Goal: Information Seeking & Learning: Check status

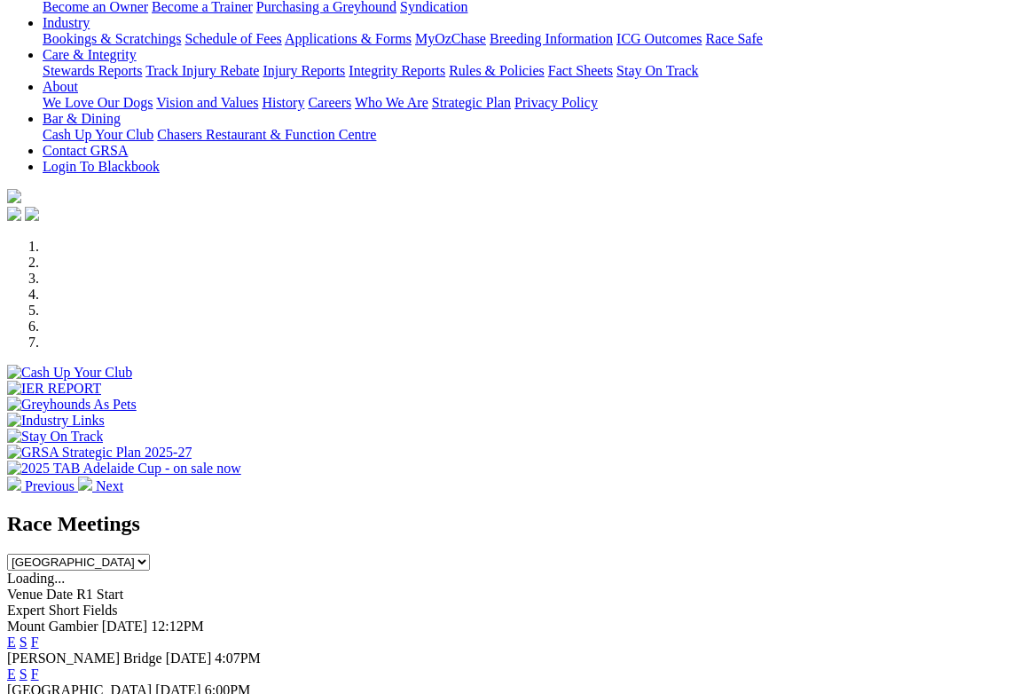
scroll to position [324, 0]
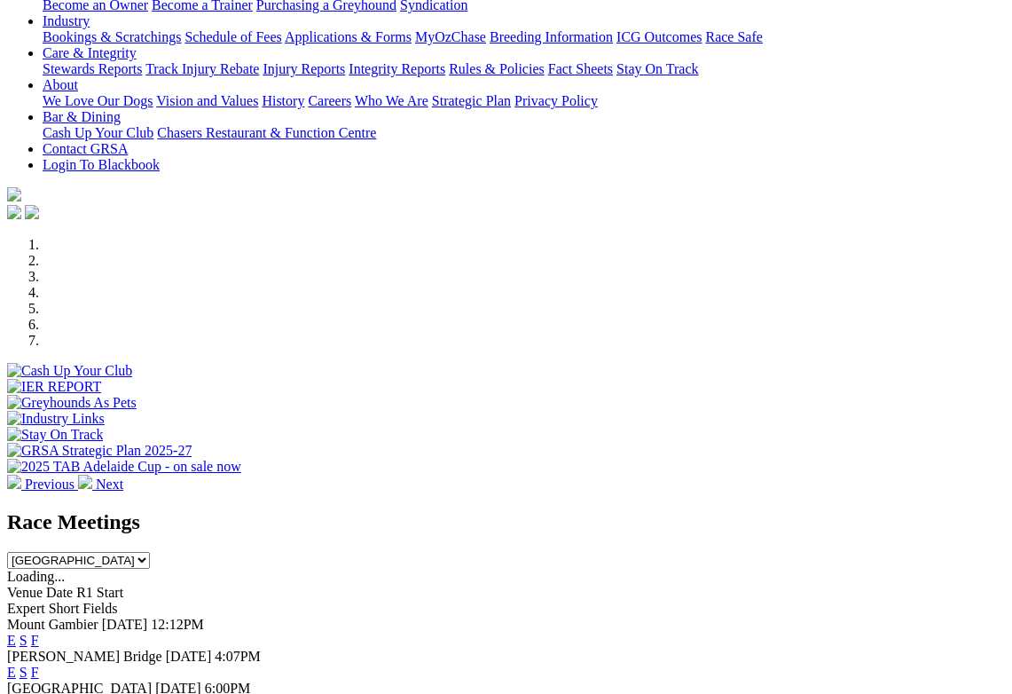
click at [39, 632] on link "F" at bounding box center [35, 639] width 8 height 15
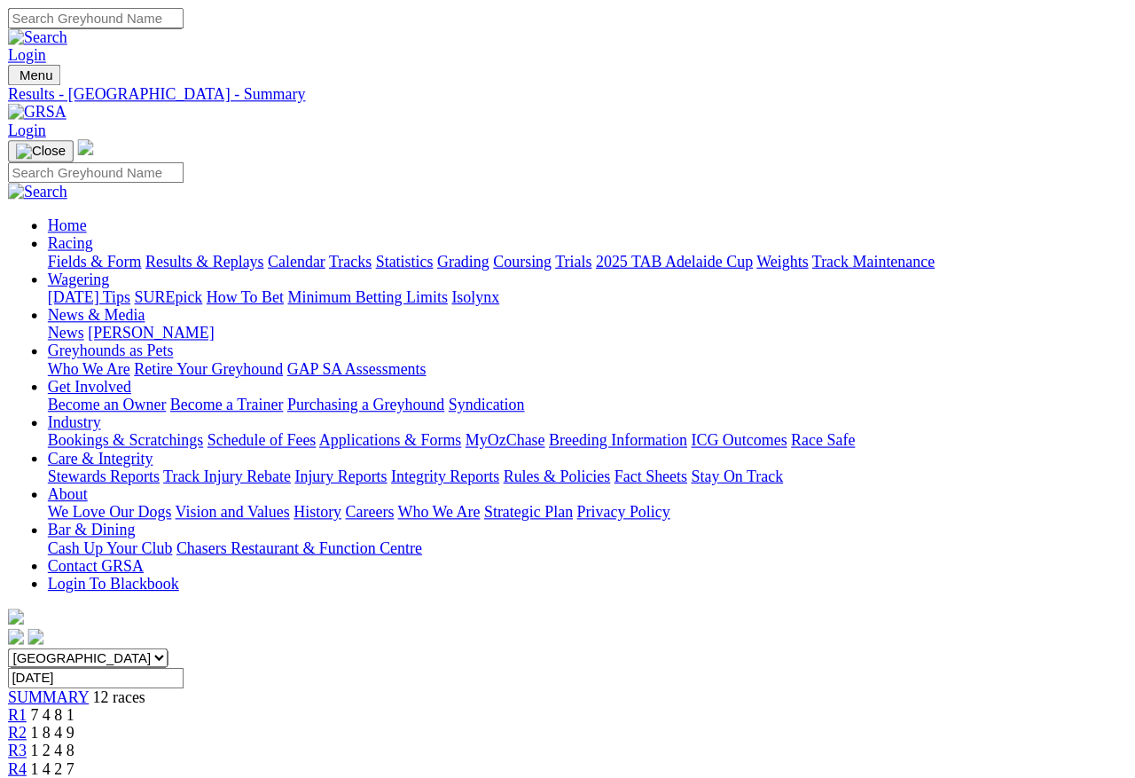
scroll to position [8, 0]
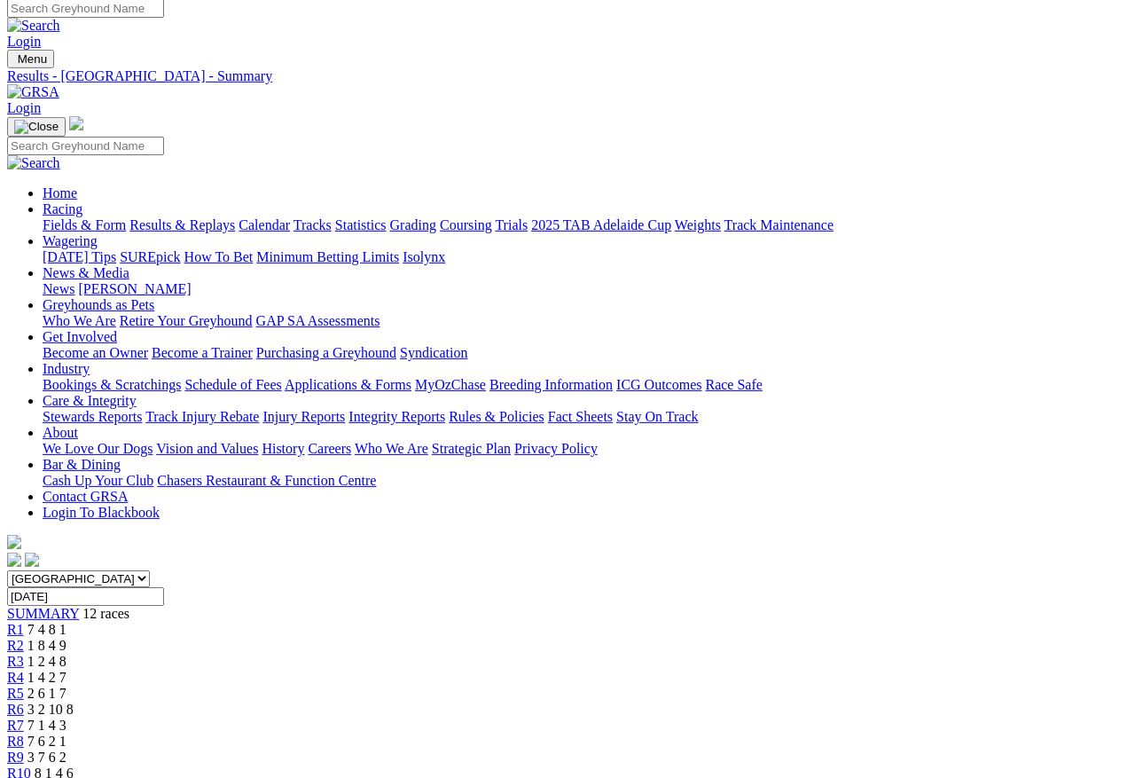
click at [24, 622] on link "R1" at bounding box center [15, 629] width 17 height 15
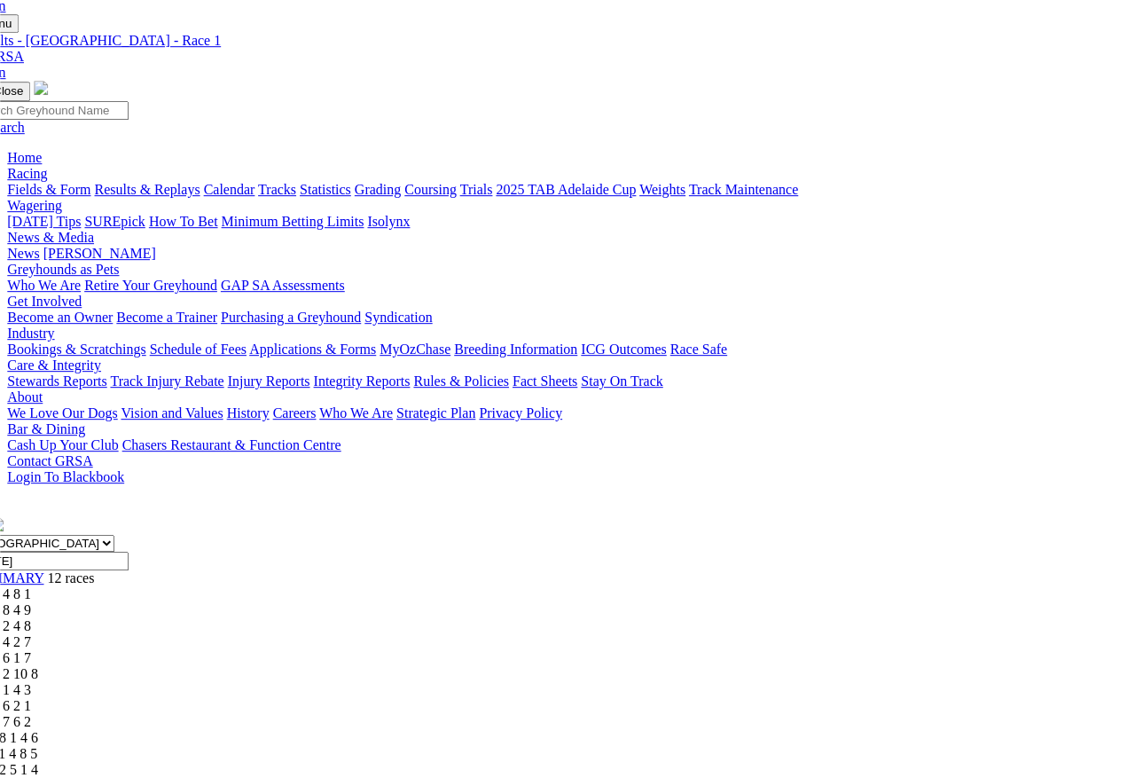
scroll to position [38, 35]
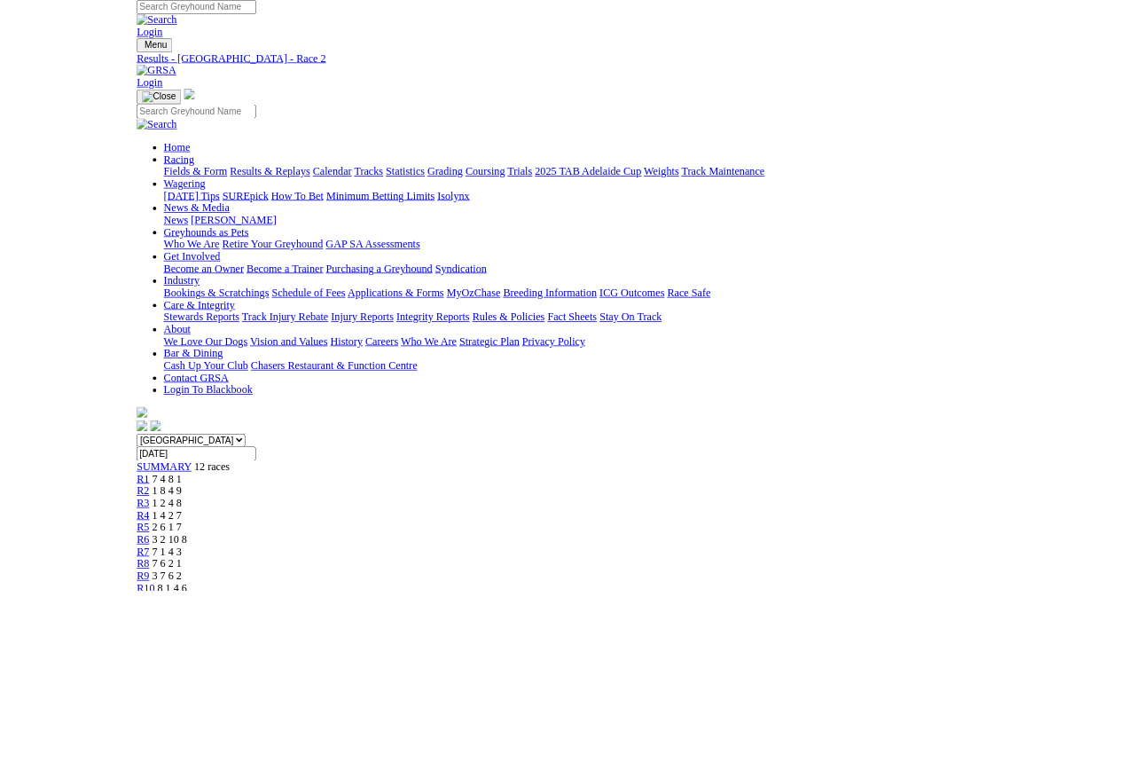
scroll to position [115, 0]
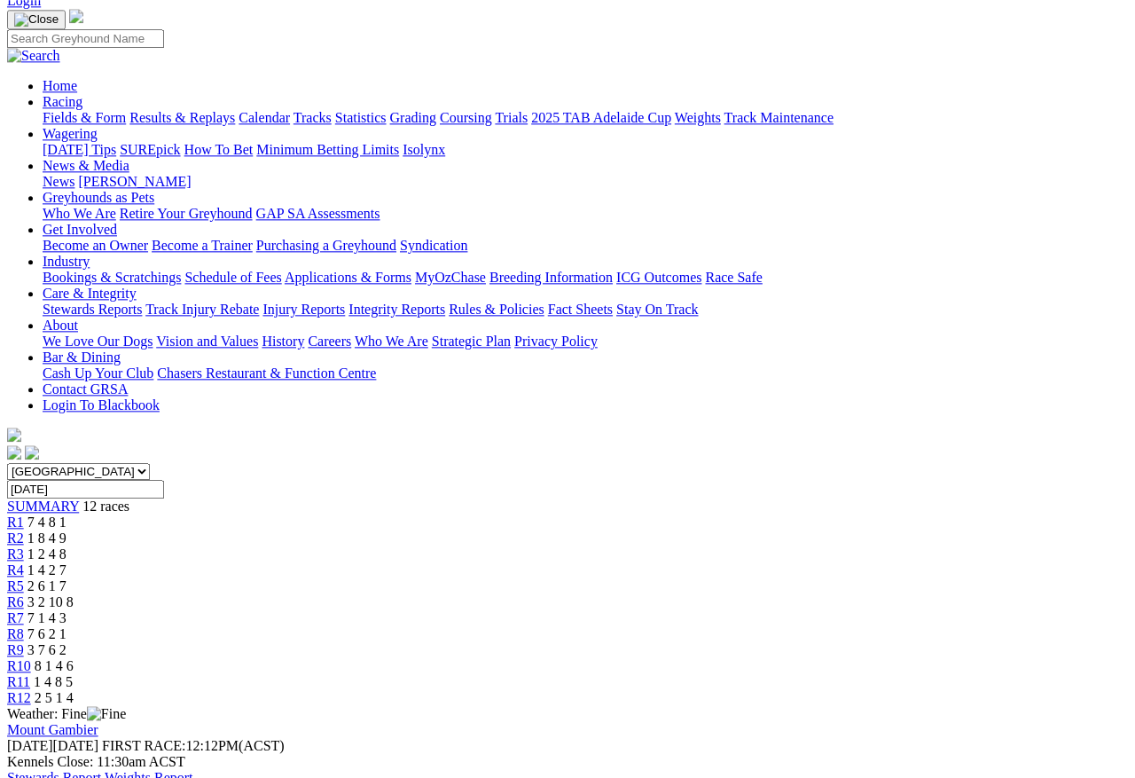
click at [24, 546] on span "R3" at bounding box center [15, 553] width 17 height 15
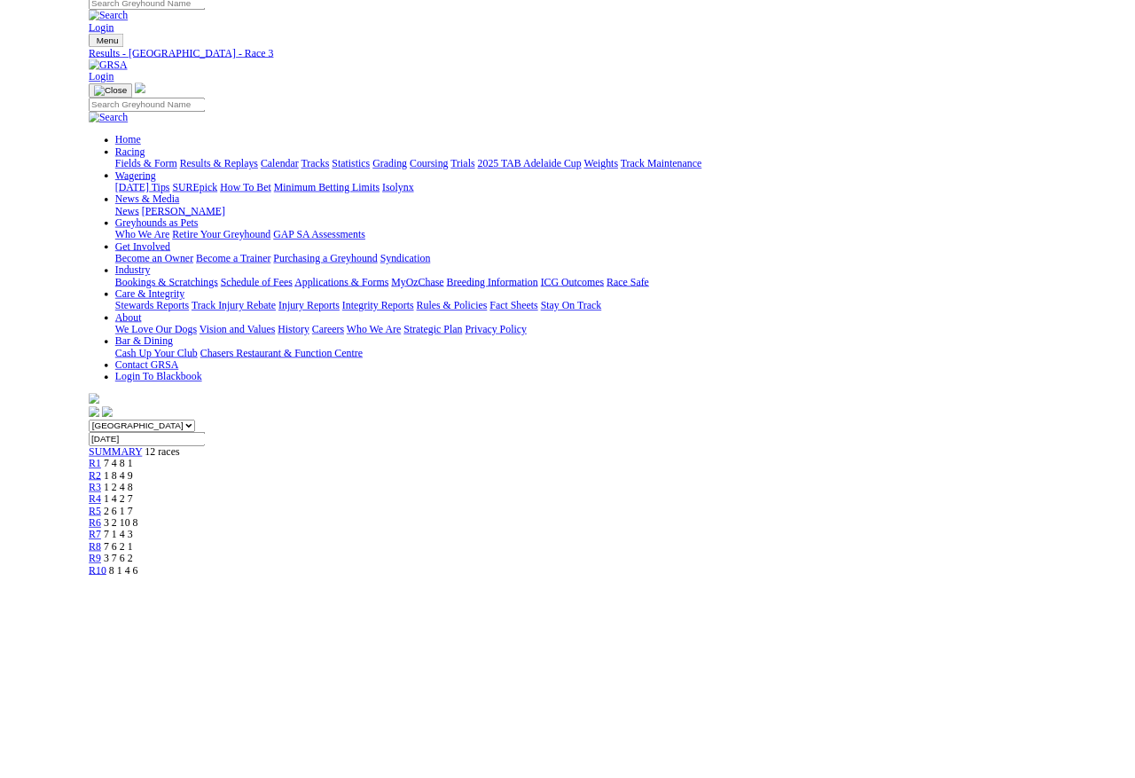
scroll to position [245, 195]
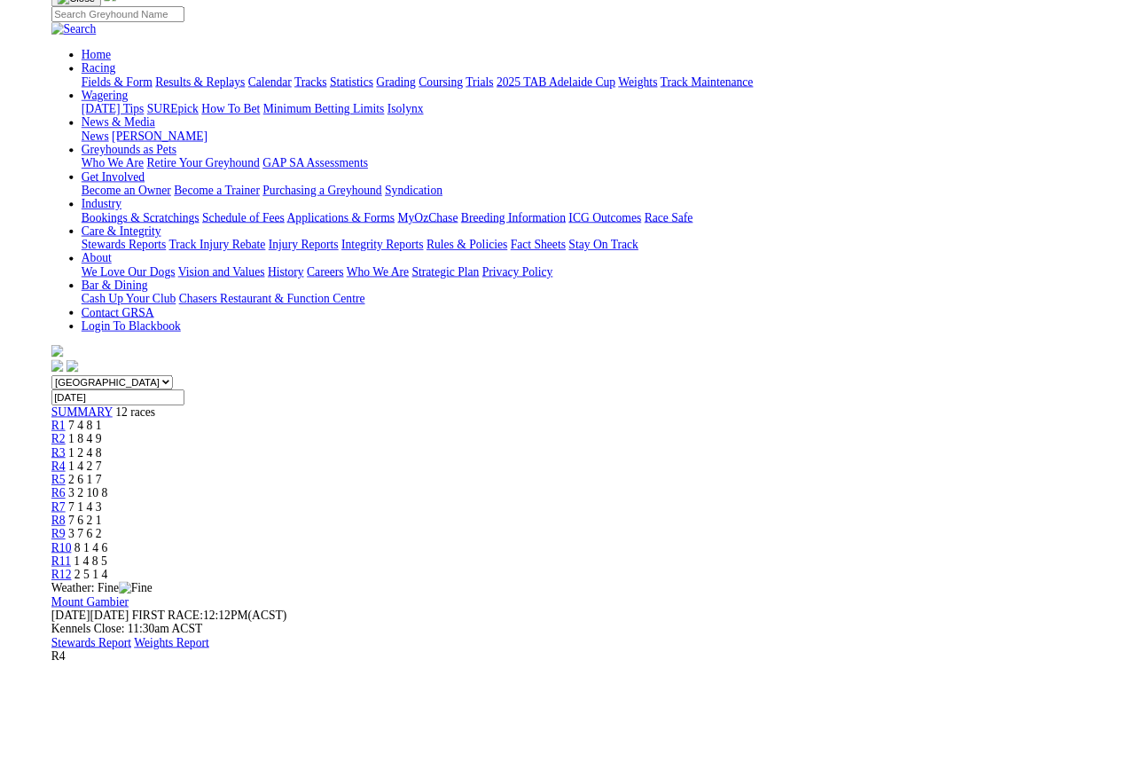
scroll to position [215, 0]
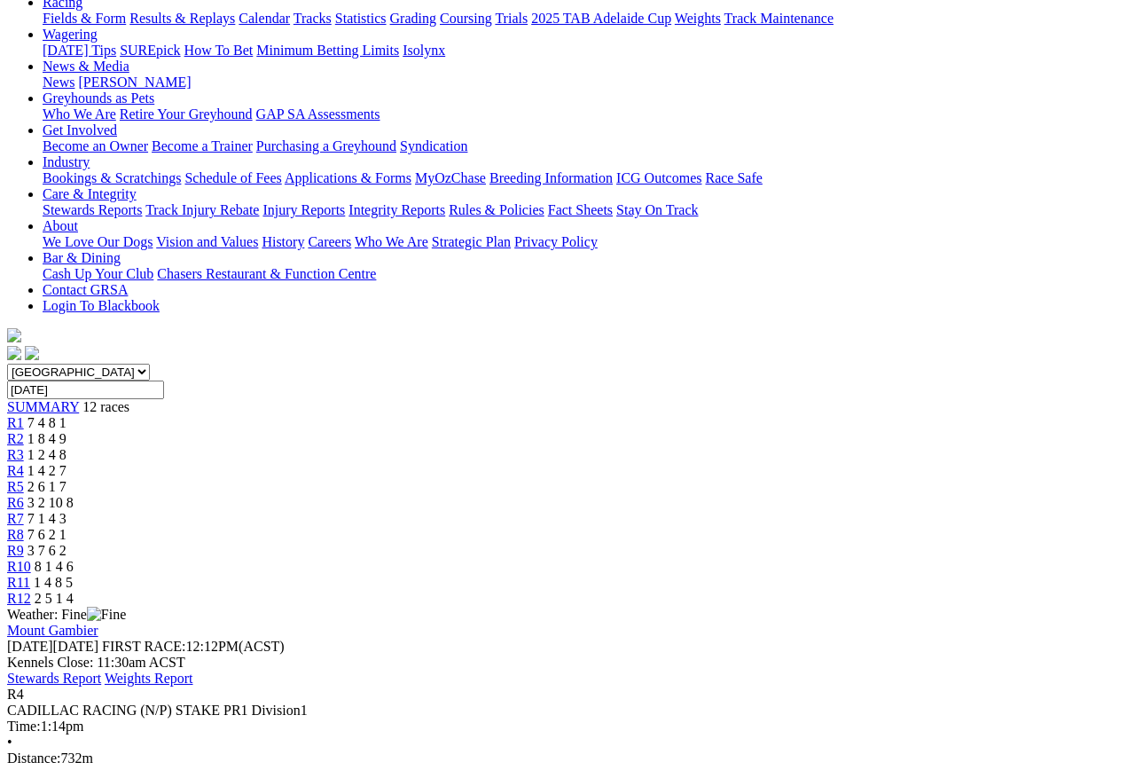
click at [24, 479] on link "R5" at bounding box center [15, 486] width 17 height 15
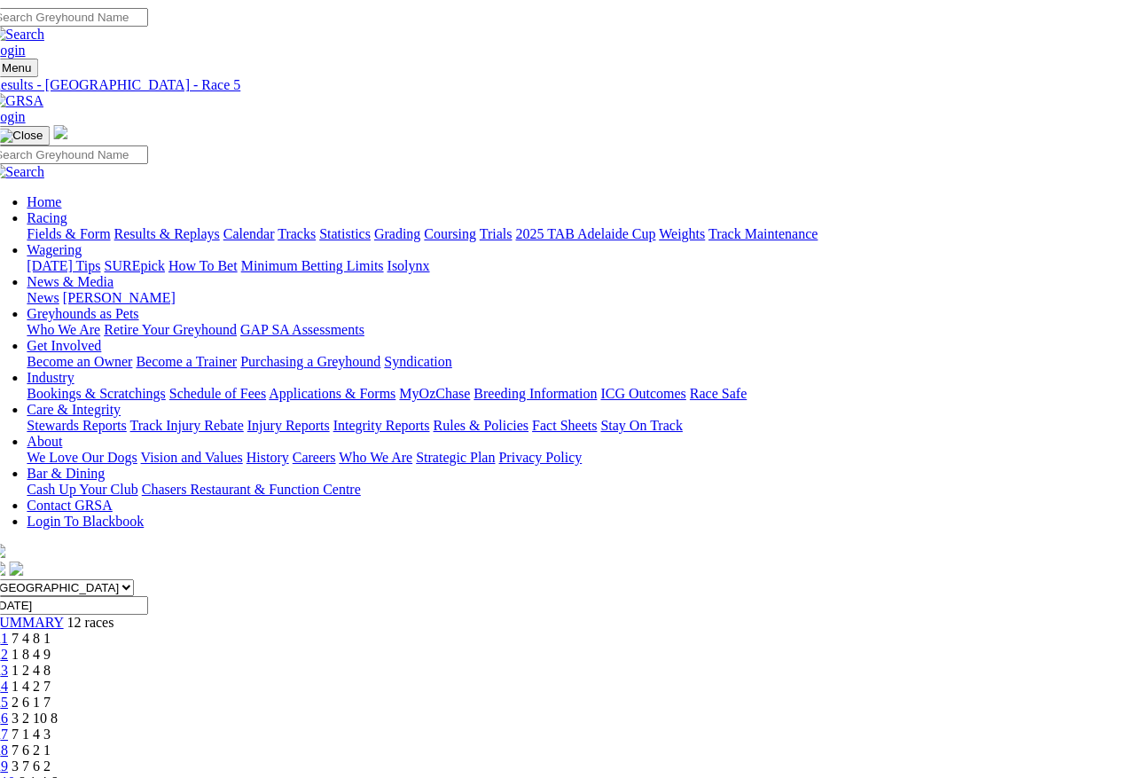
scroll to position [0, 15]
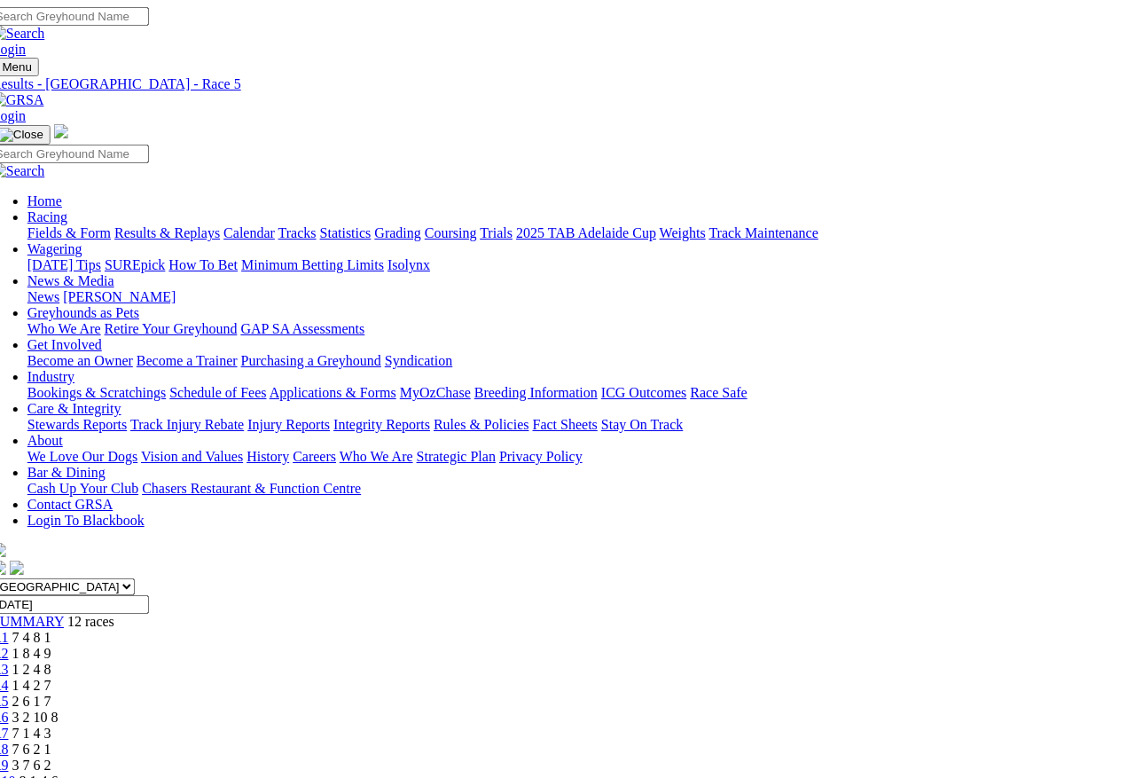
click at [9, 709] on link "R6" at bounding box center [0, 716] width 17 height 15
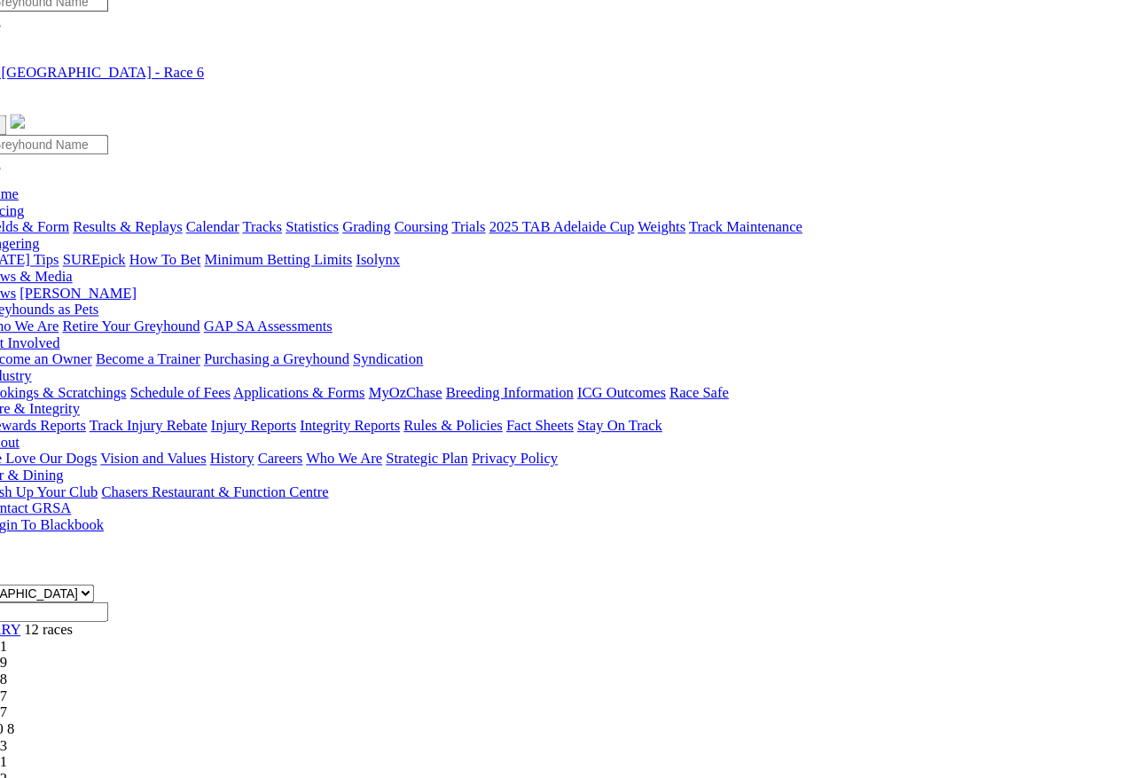
scroll to position [0, 20]
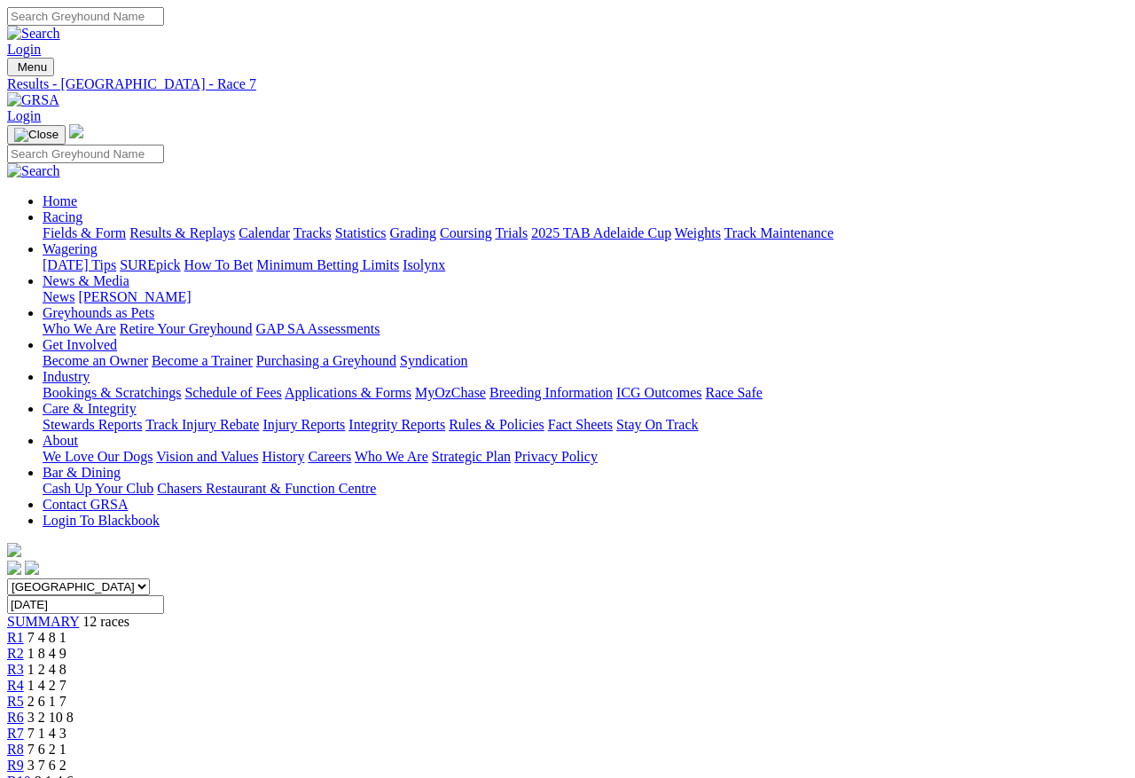
scroll to position [59, 0]
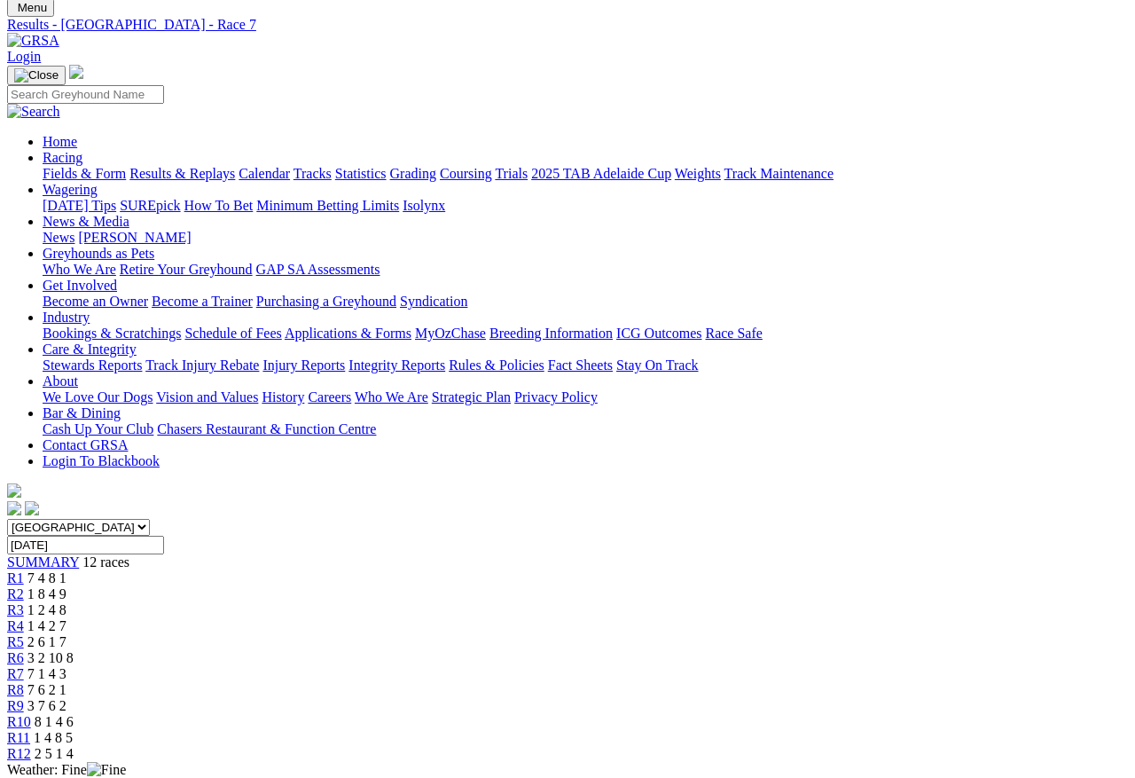
click at [24, 682] on span "R8" at bounding box center [15, 689] width 17 height 15
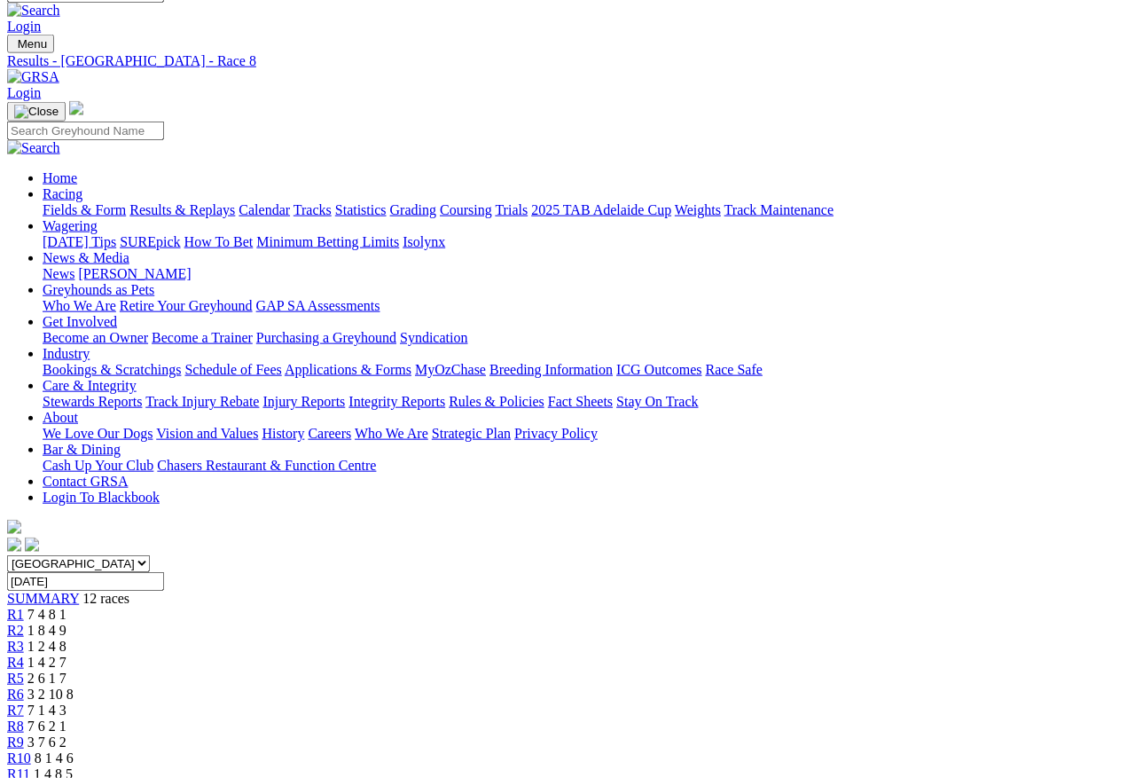
scroll to position [24, 0]
click at [24, 733] on span "R9" at bounding box center [15, 740] width 17 height 15
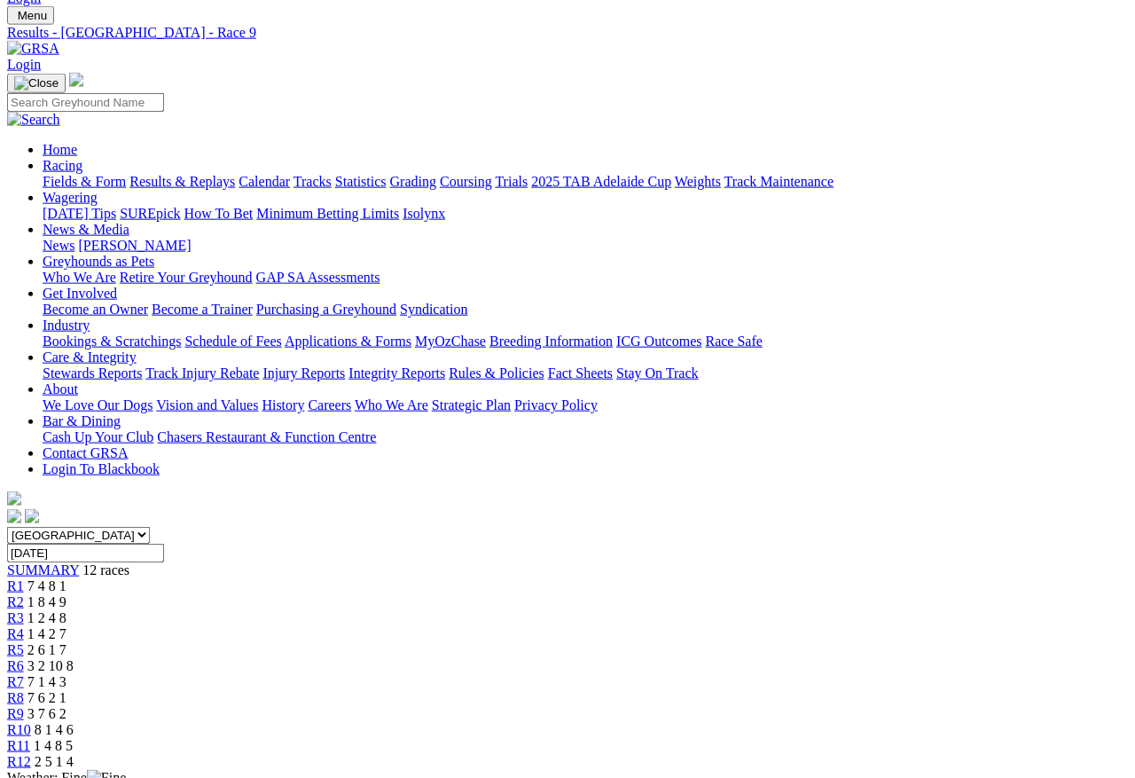
scroll to position [60, 0]
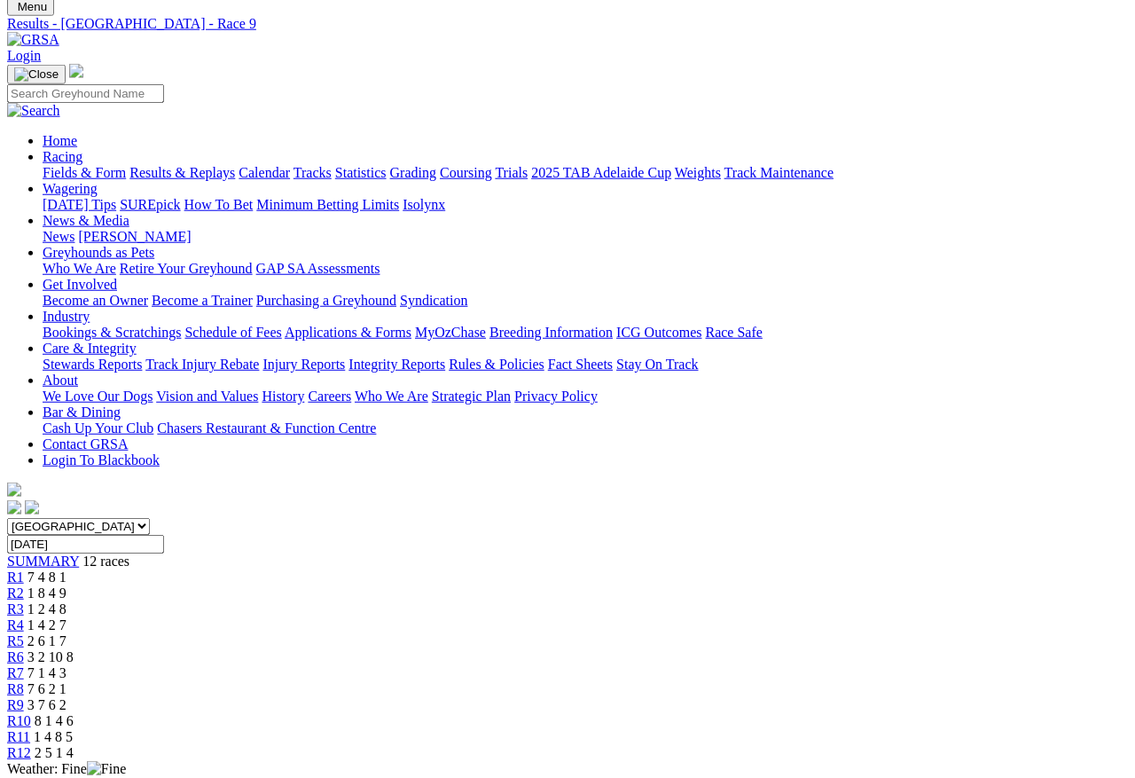
click at [31, 713] on span "R10" at bounding box center [19, 720] width 24 height 15
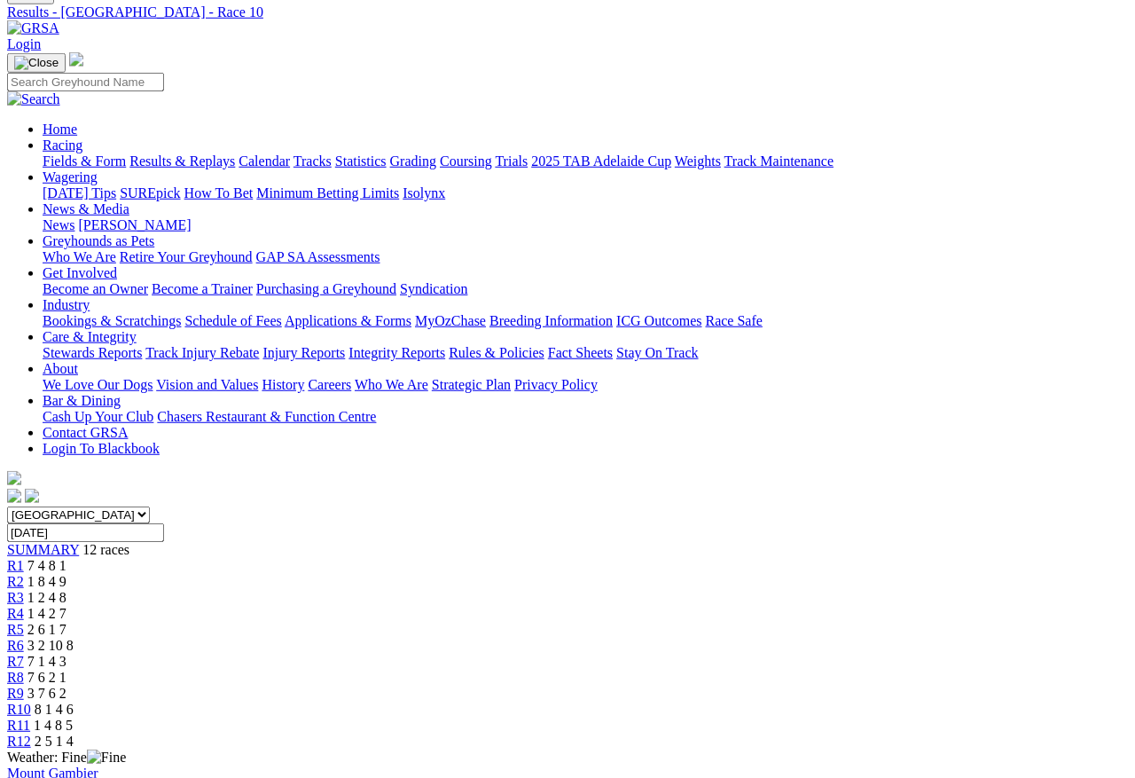
scroll to position [82, 0]
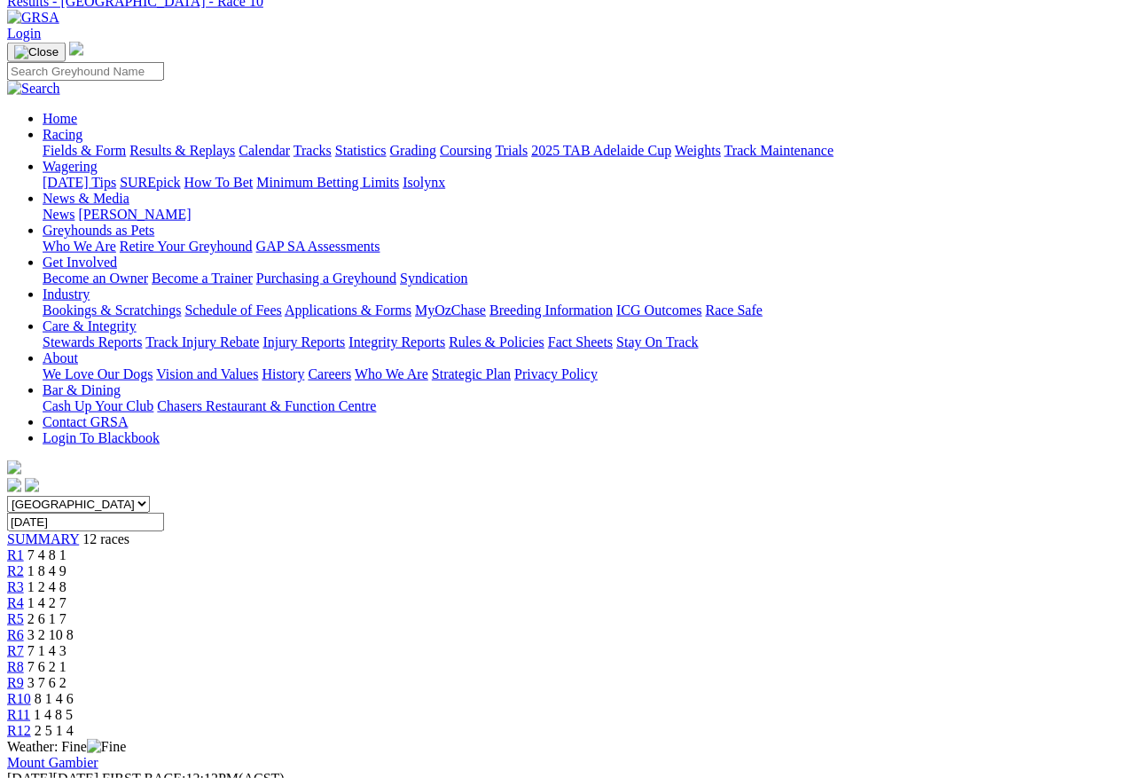
click at [30, 707] on span "R11" at bounding box center [18, 714] width 23 height 15
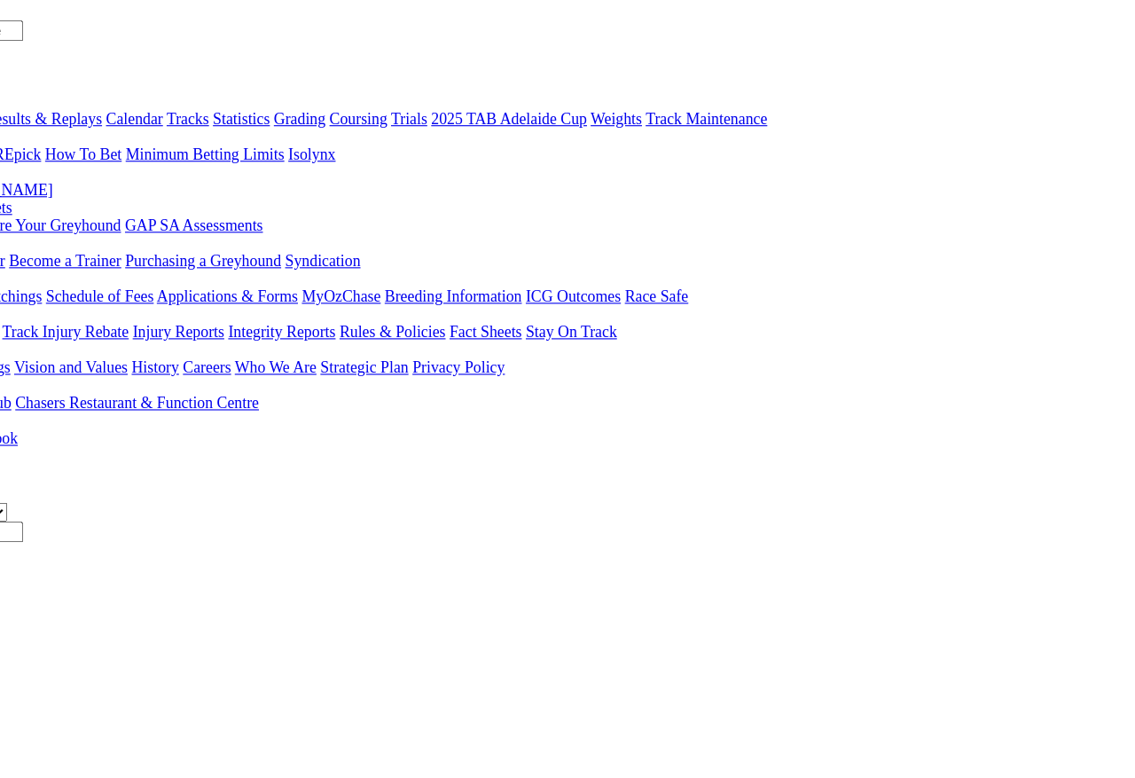
scroll to position [77, 132]
